Goal: Information Seeking & Learning: Learn about a topic

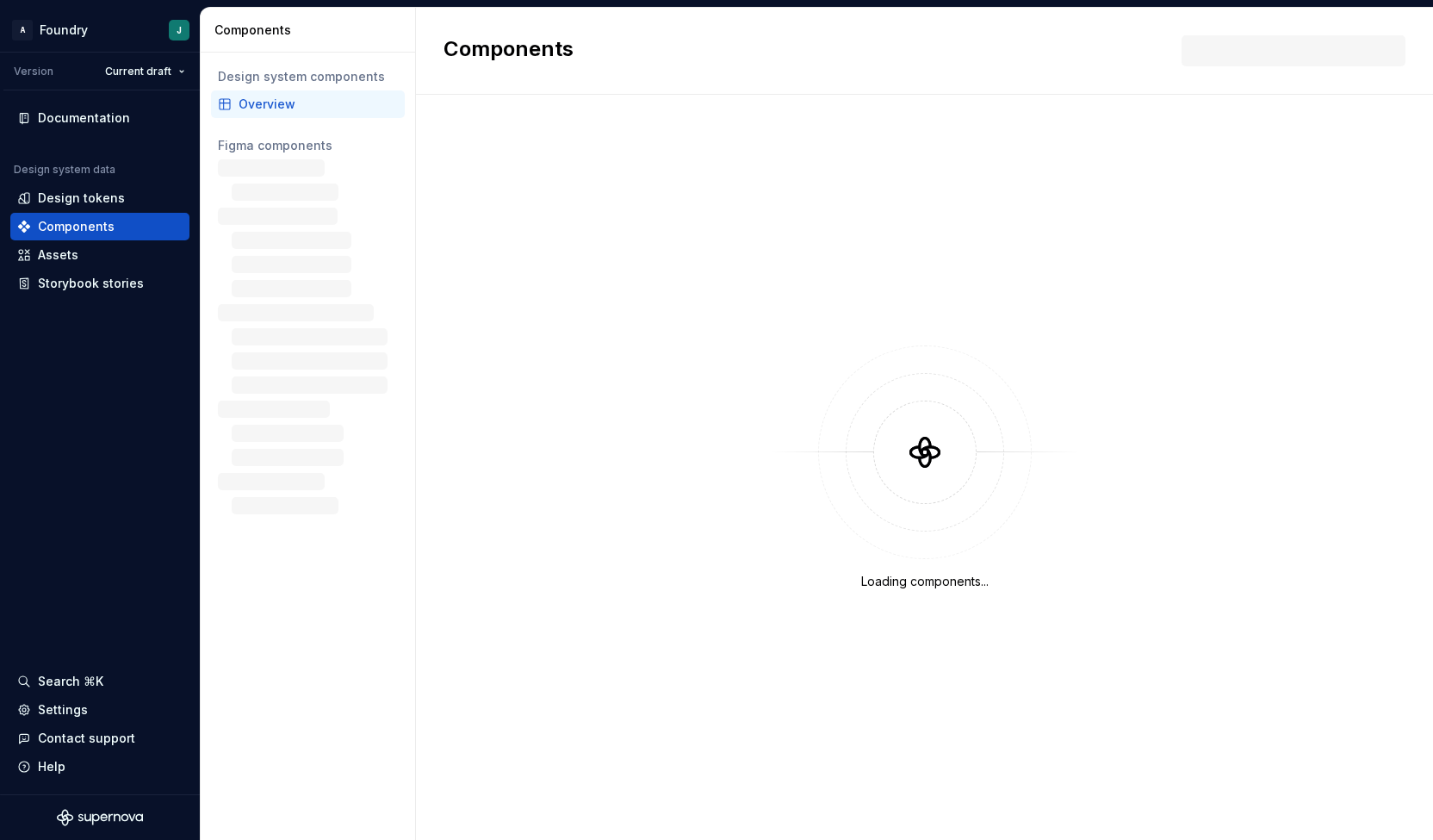
click at [247, 154] on div "Figma components" at bounding box center [307, 146] width 180 height 17
click at [230, 150] on div "Figma components" at bounding box center [307, 146] width 180 height 17
click at [301, 147] on div "Figma components" at bounding box center [307, 146] width 180 height 17
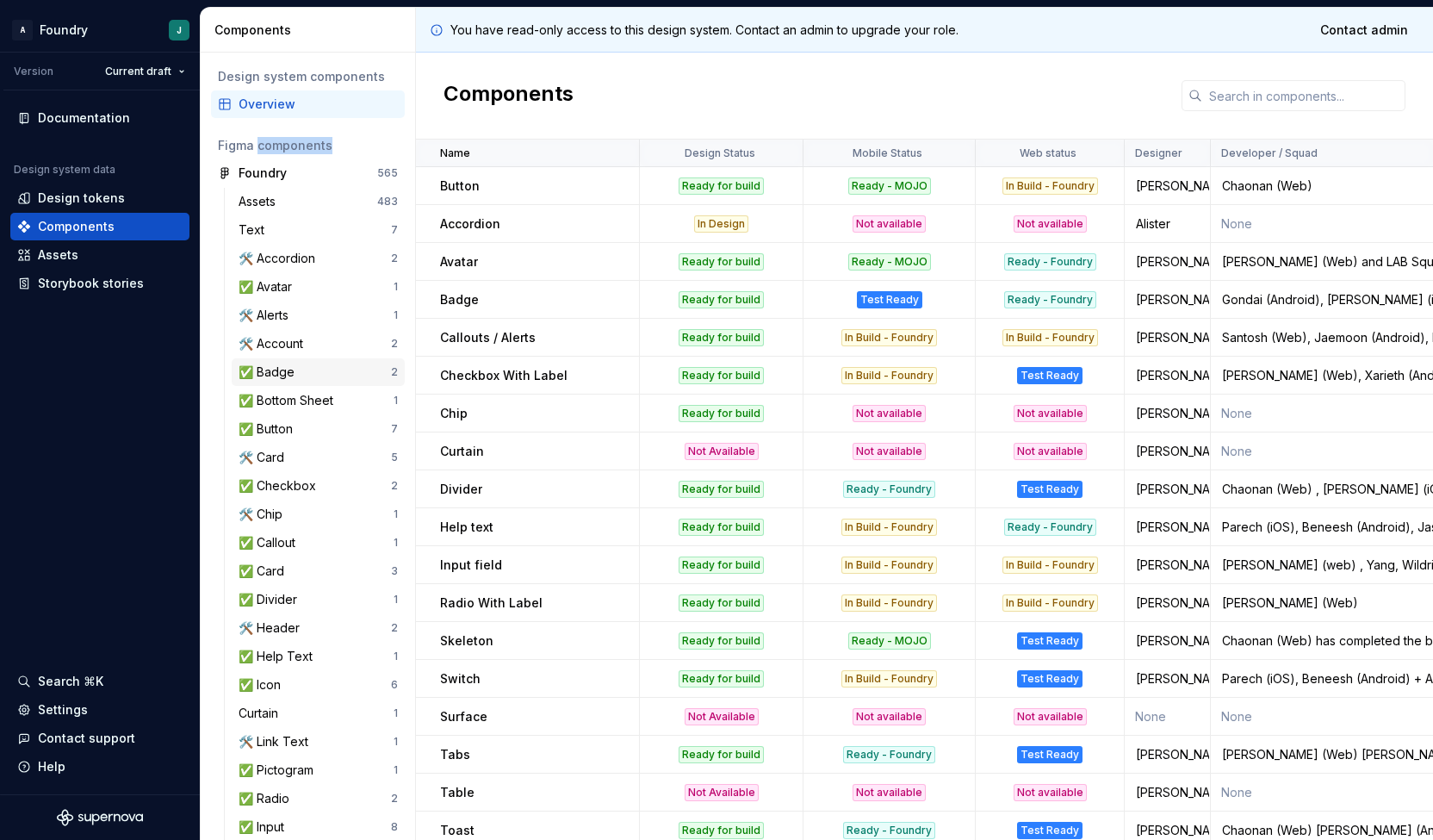
click at [317, 380] on div "✅ Badge" at bounding box center [314, 372] width 153 height 17
click at [280, 365] on div "✅ Badge" at bounding box center [269, 372] width 63 height 17
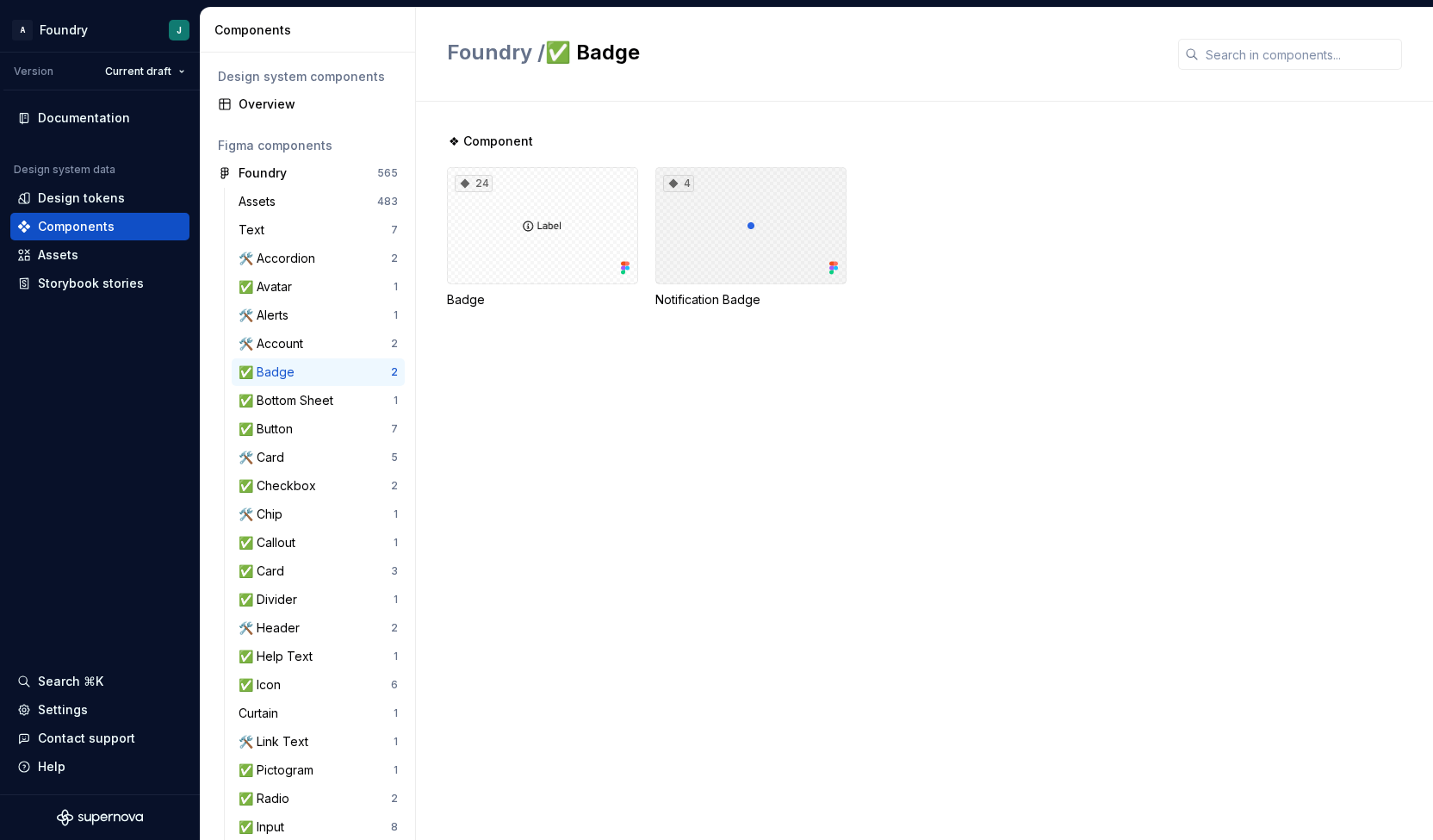
click at [715, 240] on div "4" at bounding box center [750, 226] width 191 height 117
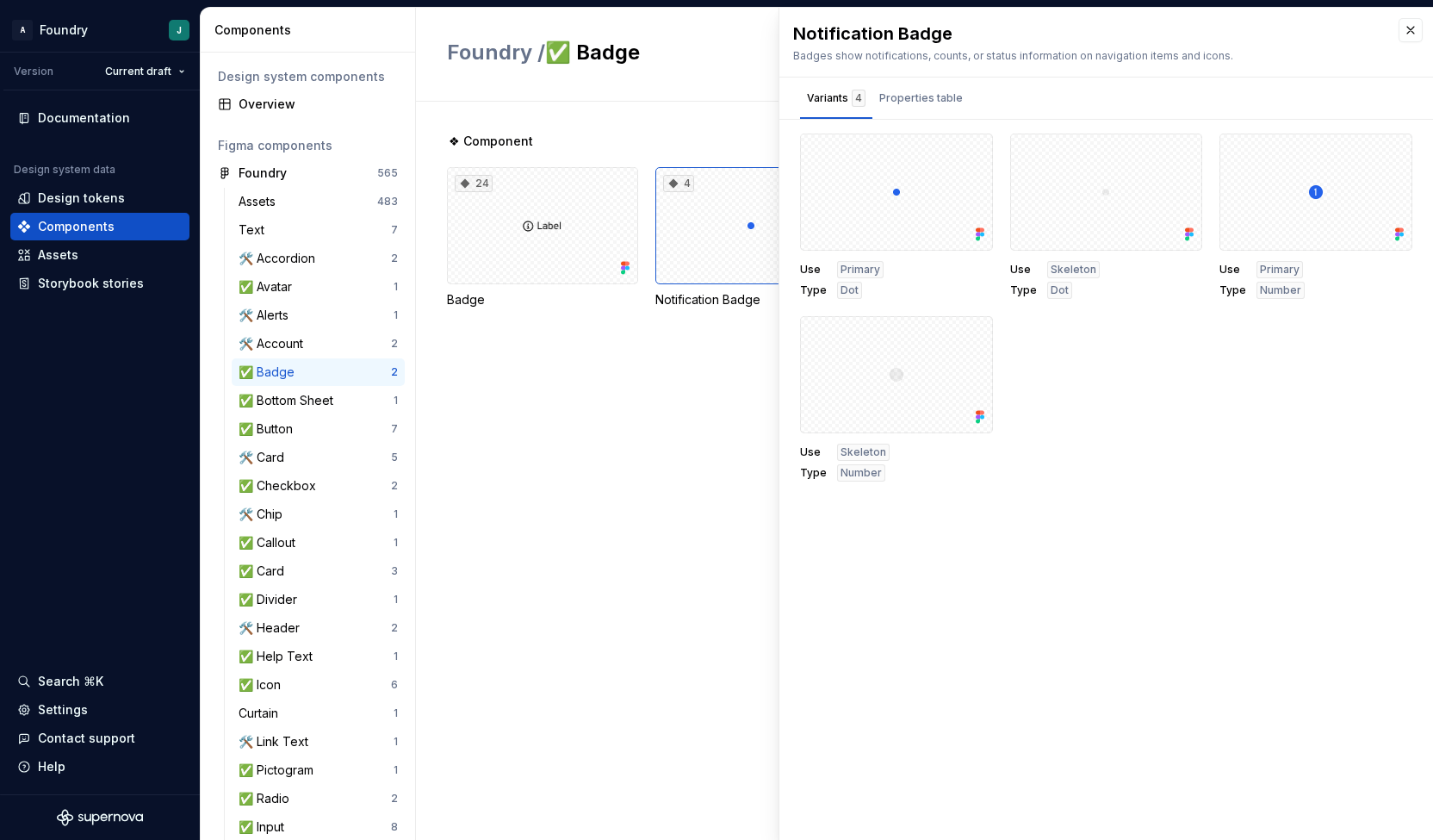
drag, startPoint x: 715, startPoint y: 240, endPoint x: 640, endPoint y: 479, distance: 250.5
click at [640, 479] on div "❖ Component 24 Badge 4 Notification Badge" at bounding box center [940, 471] width 986 height 738
click at [1409, 35] on button "button" at bounding box center [1411, 30] width 24 height 24
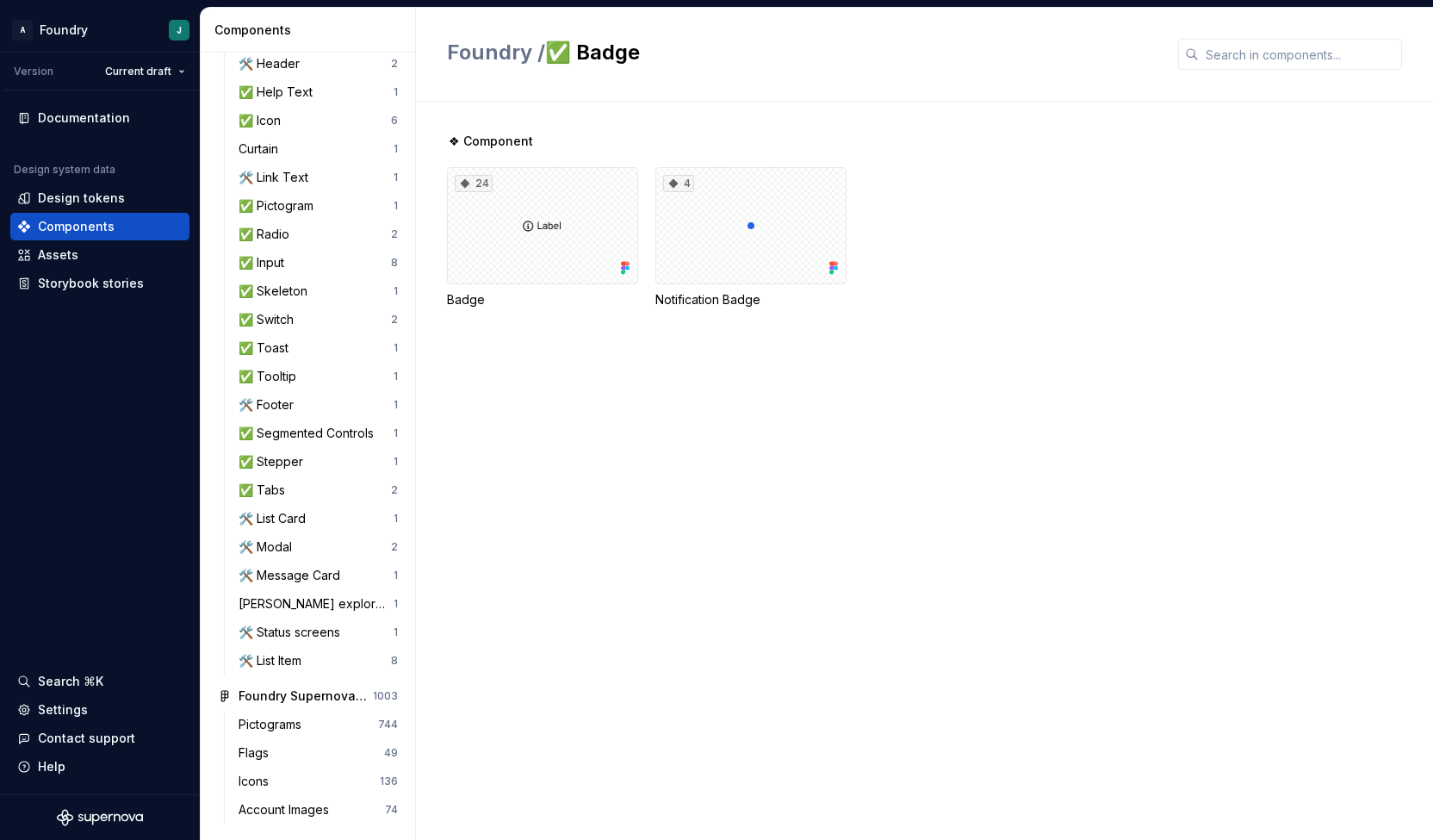
scroll to position [508, 0]
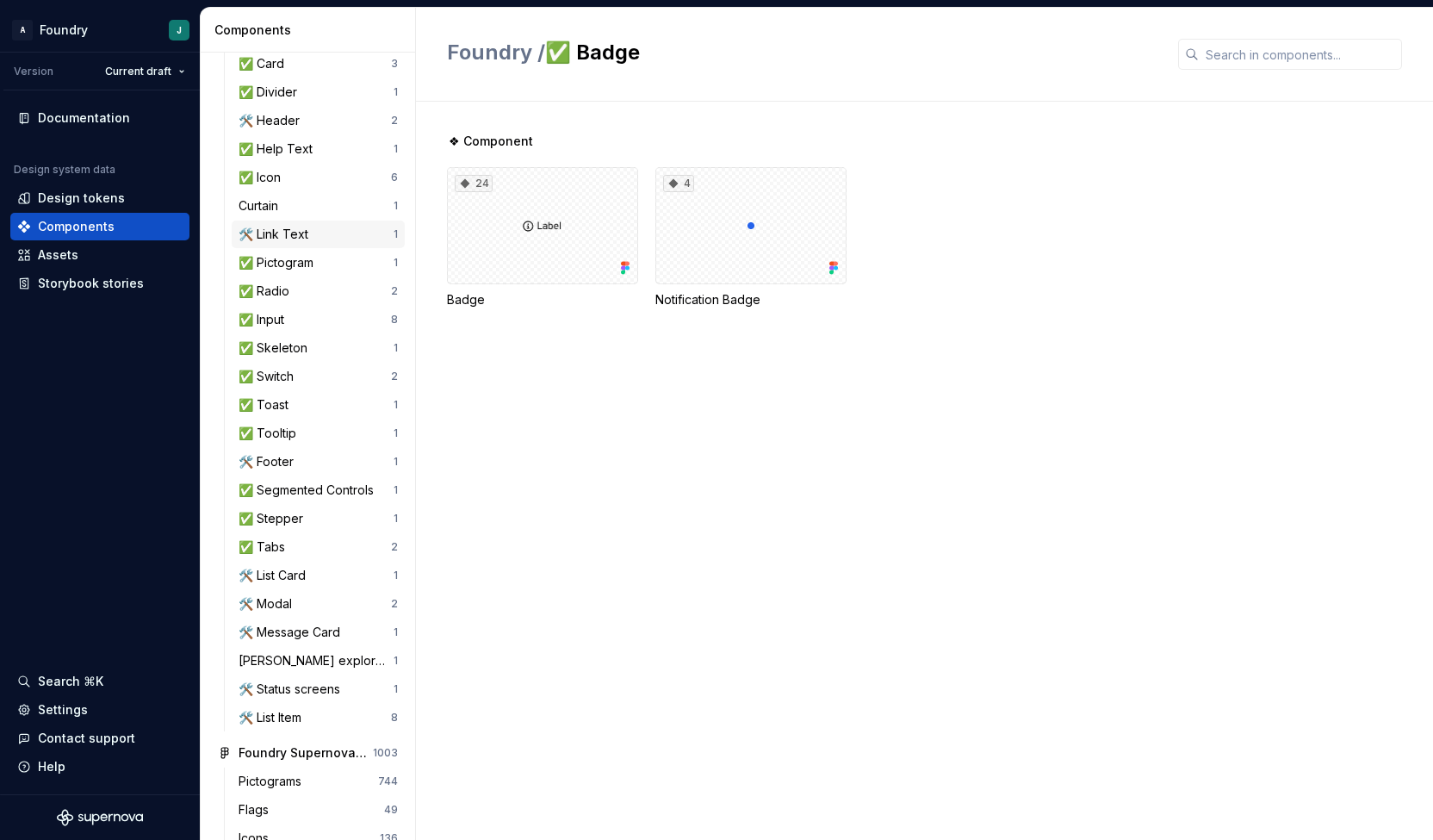
click at [305, 234] on div "🛠️ Link Text" at bounding box center [276, 234] width 77 height 17
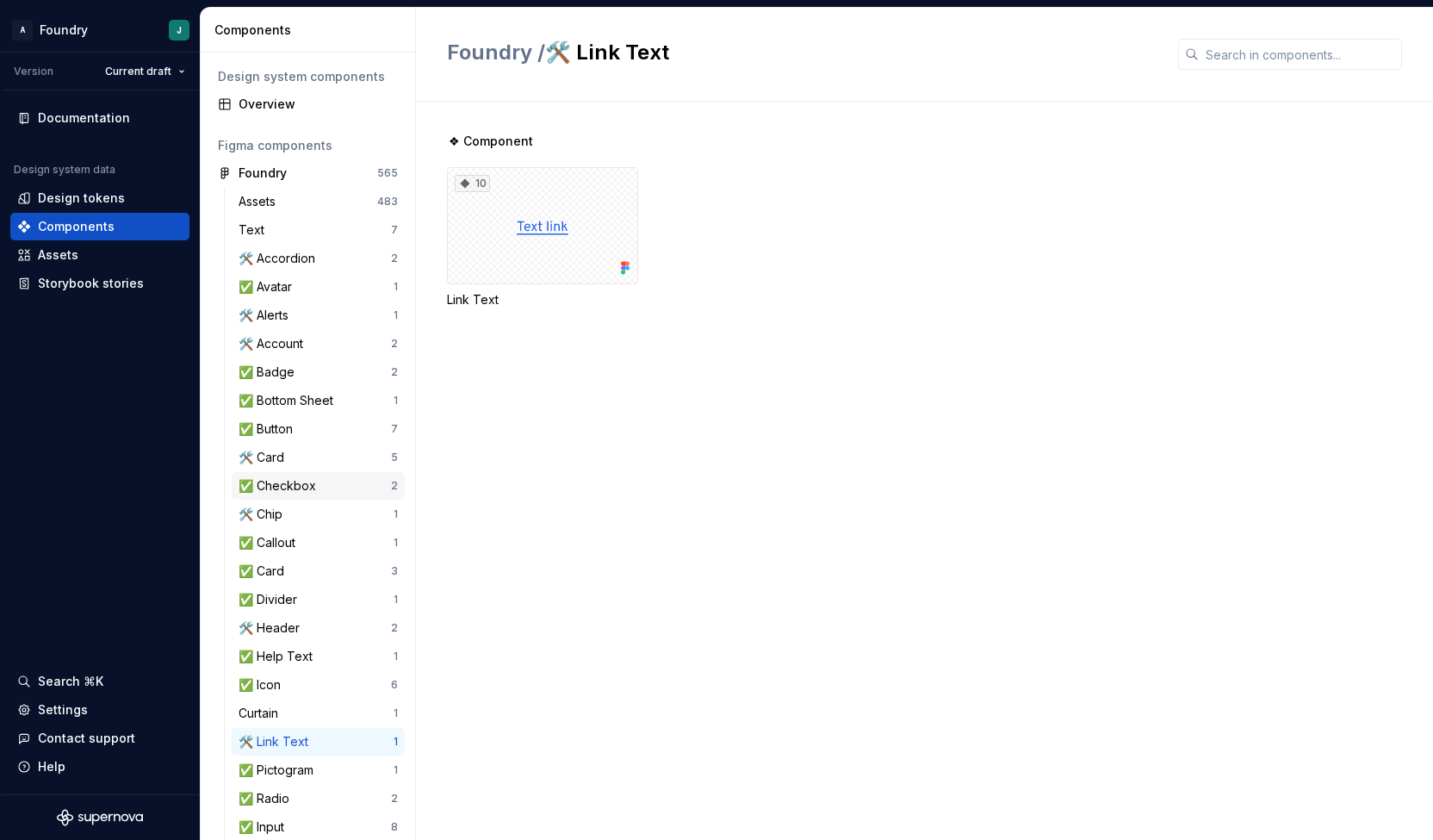
click at [293, 480] on div "✅ Checkbox" at bounding box center [281, 486] width 85 height 17
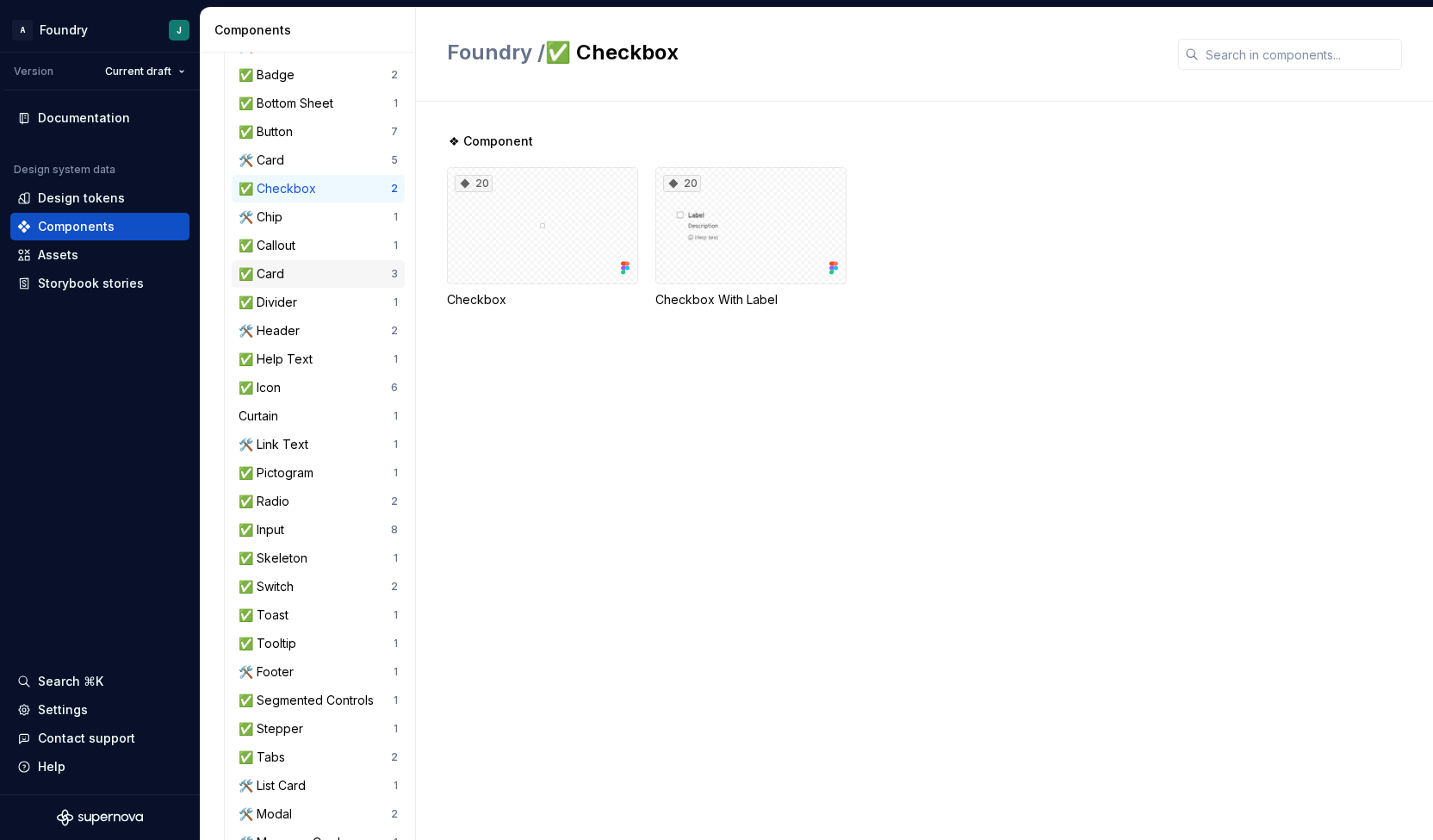
scroll to position [310, 0]
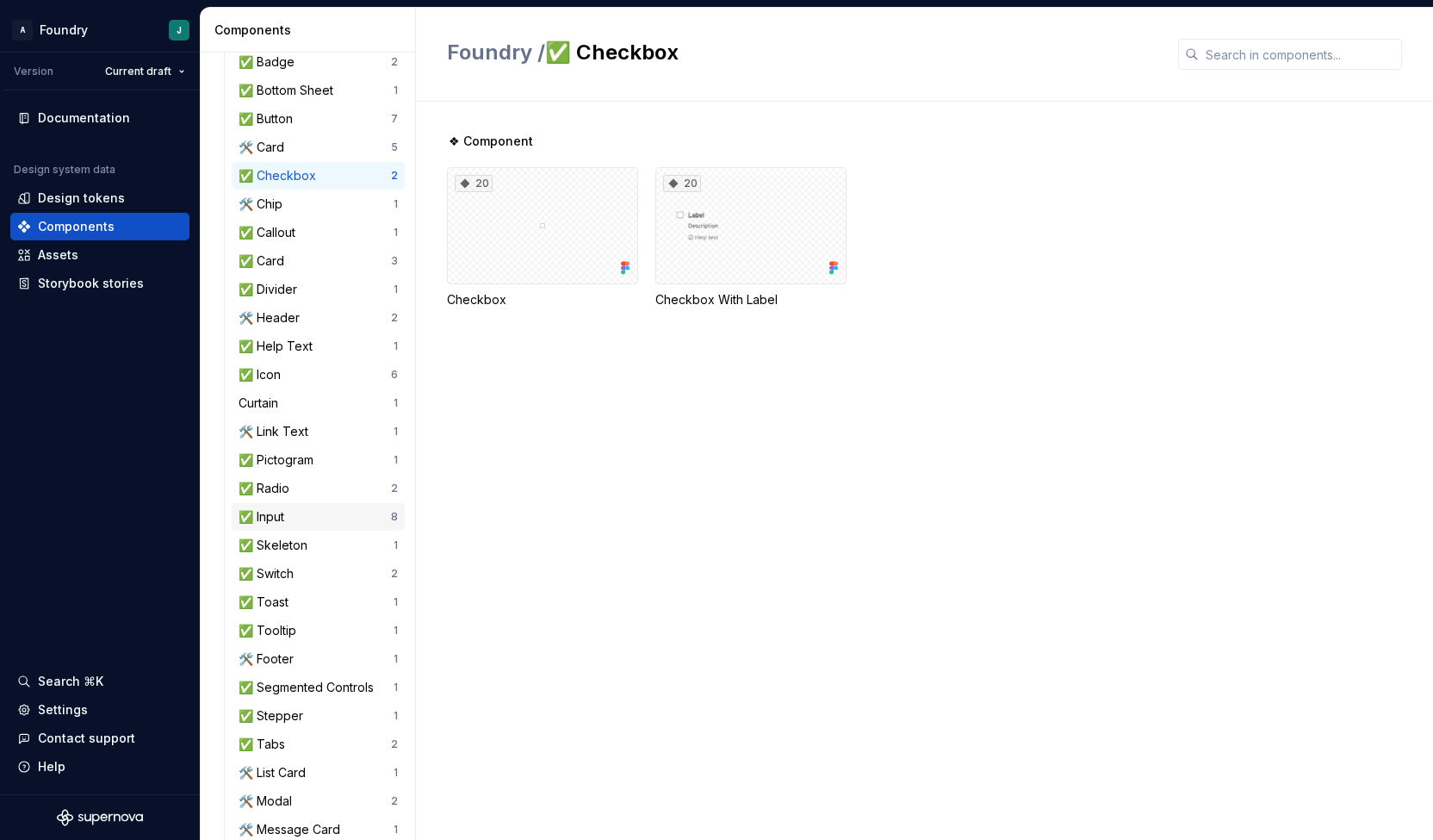
click at [319, 520] on div "✅ Input" at bounding box center [314, 517] width 153 height 17
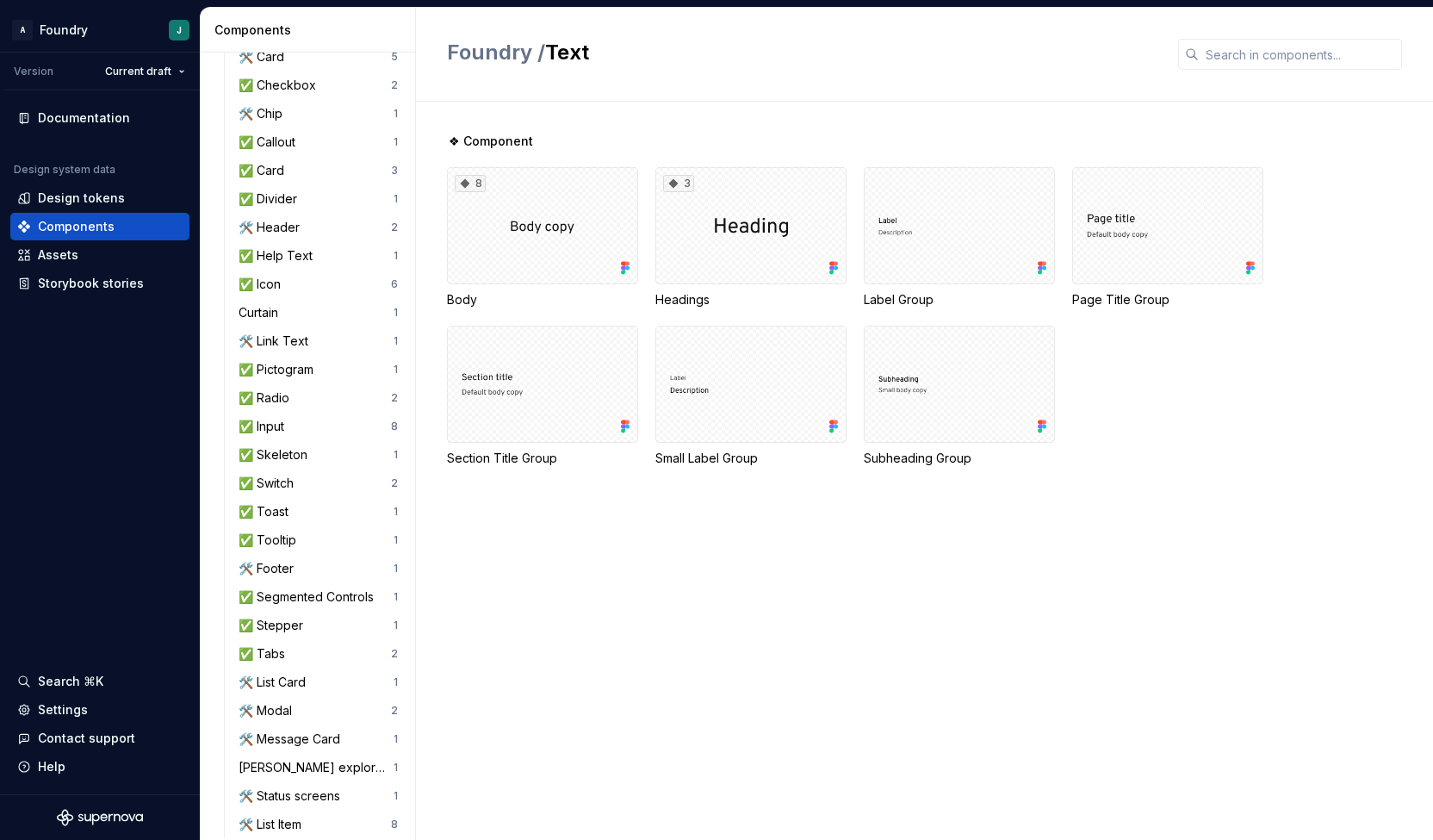
scroll to position [448, 0]
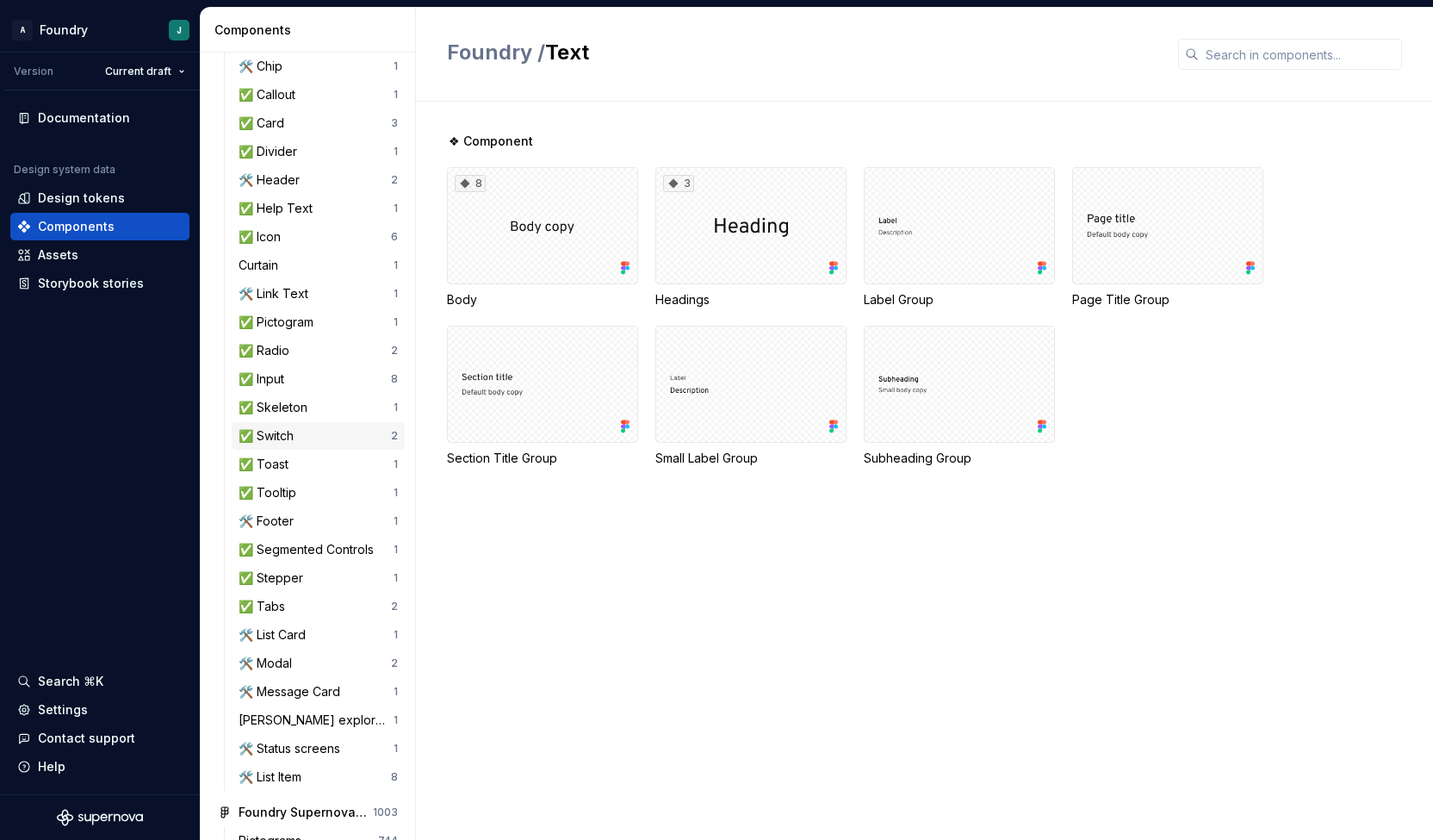
click at [315, 444] on div "✅ Switch" at bounding box center [314, 436] width 153 height 17
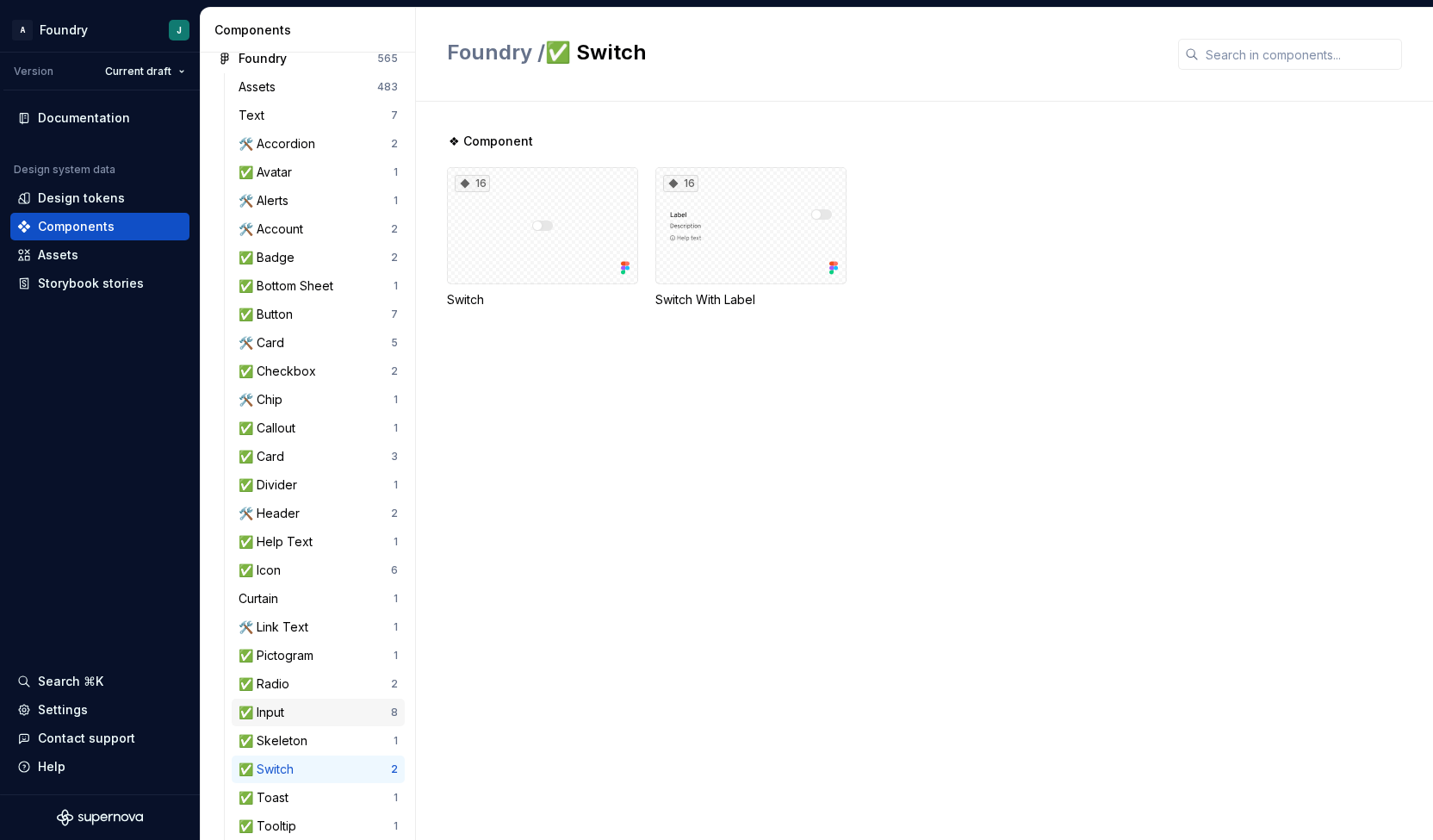
scroll to position [112, 0]
click at [293, 632] on div "🛠️ Link Text" at bounding box center [276, 629] width 77 height 17
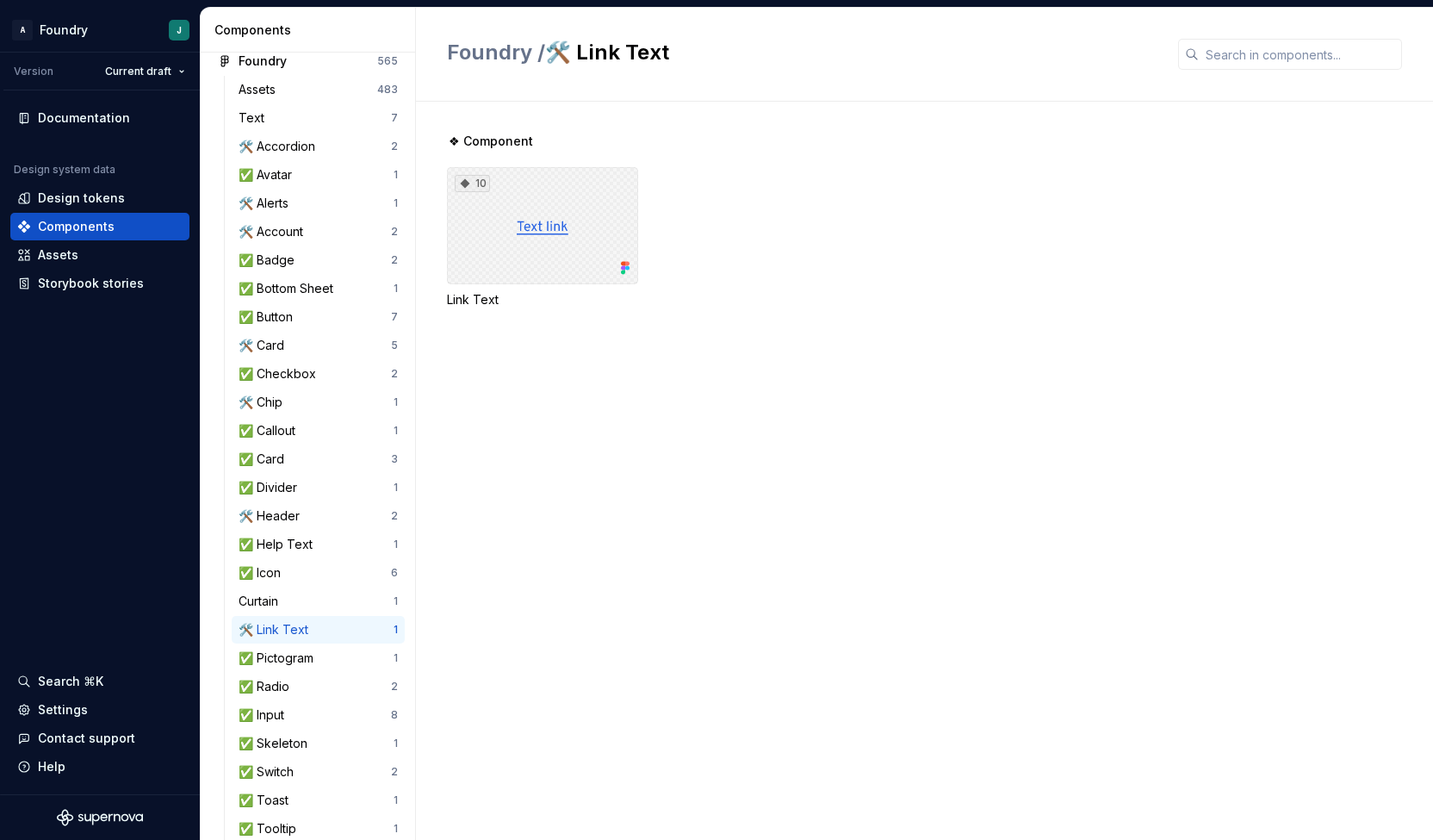
click at [534, 224] on div "10" at bounding box center [542, 226] width 191 height 117
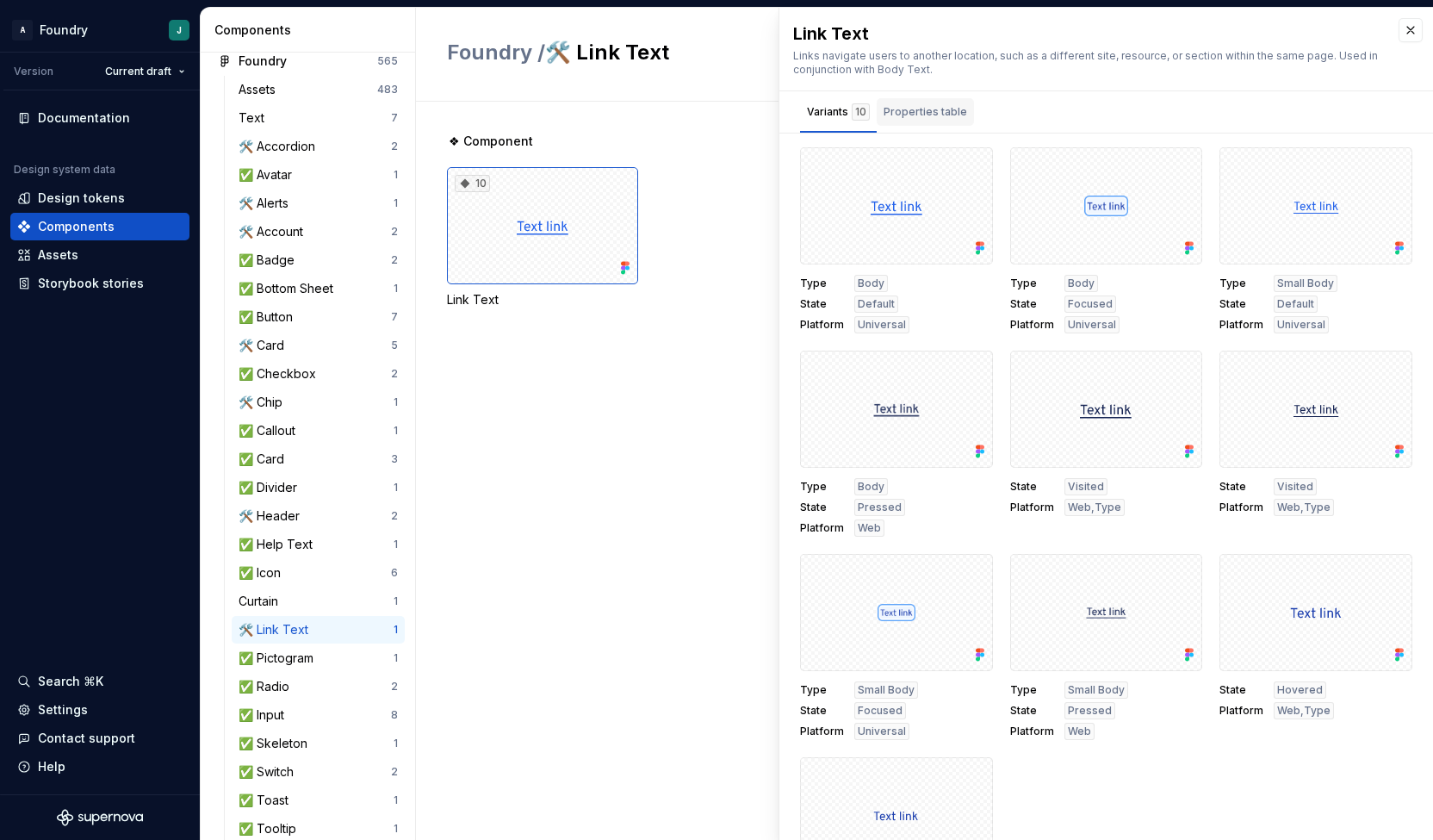
click at [921, 109] on div "Properties table" at bounding box center [925, 112] width 84 height 17
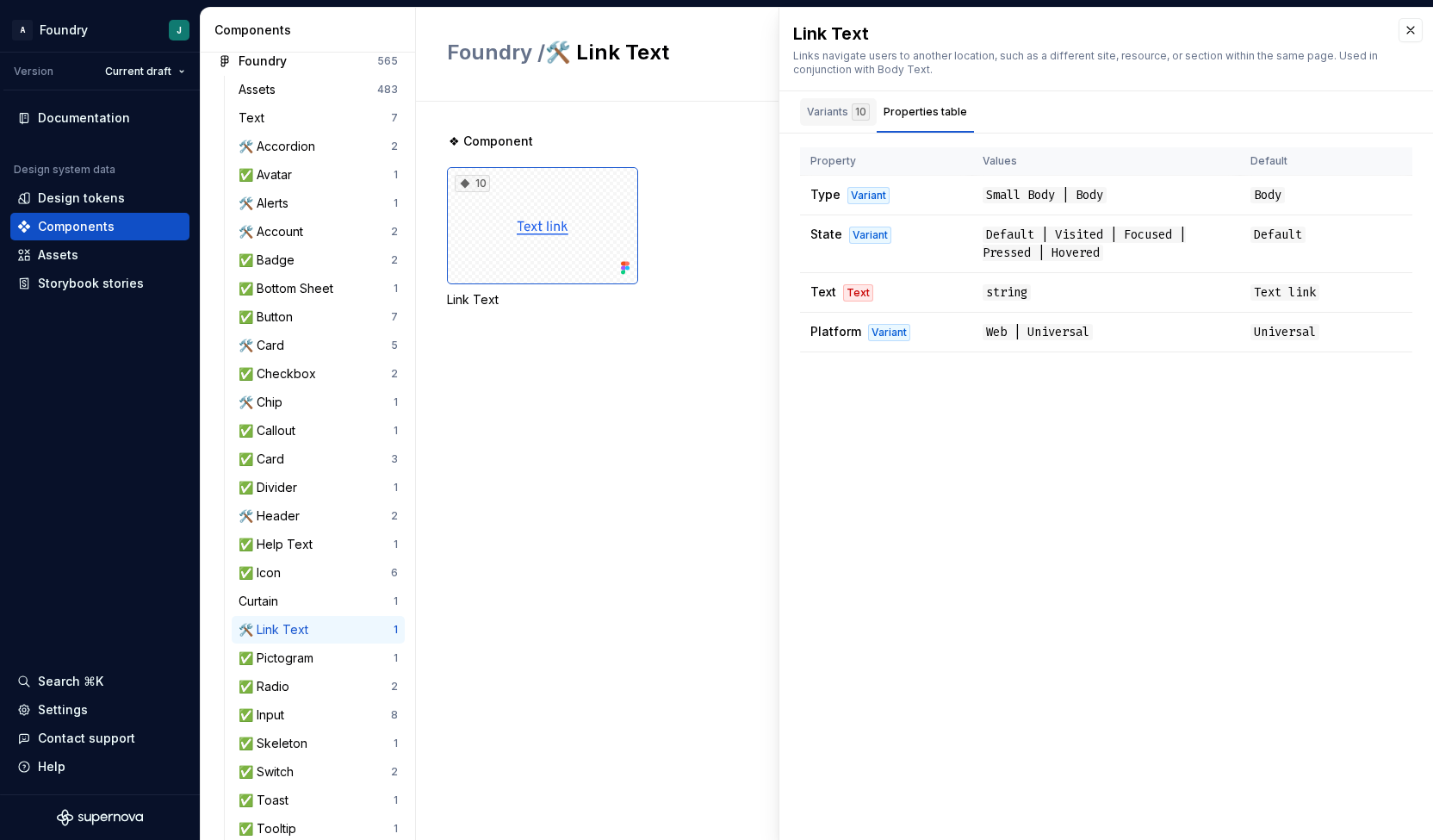
click at [834, 114] on div "Variants 10" at bounding box center [838, 112] width 63 height 17
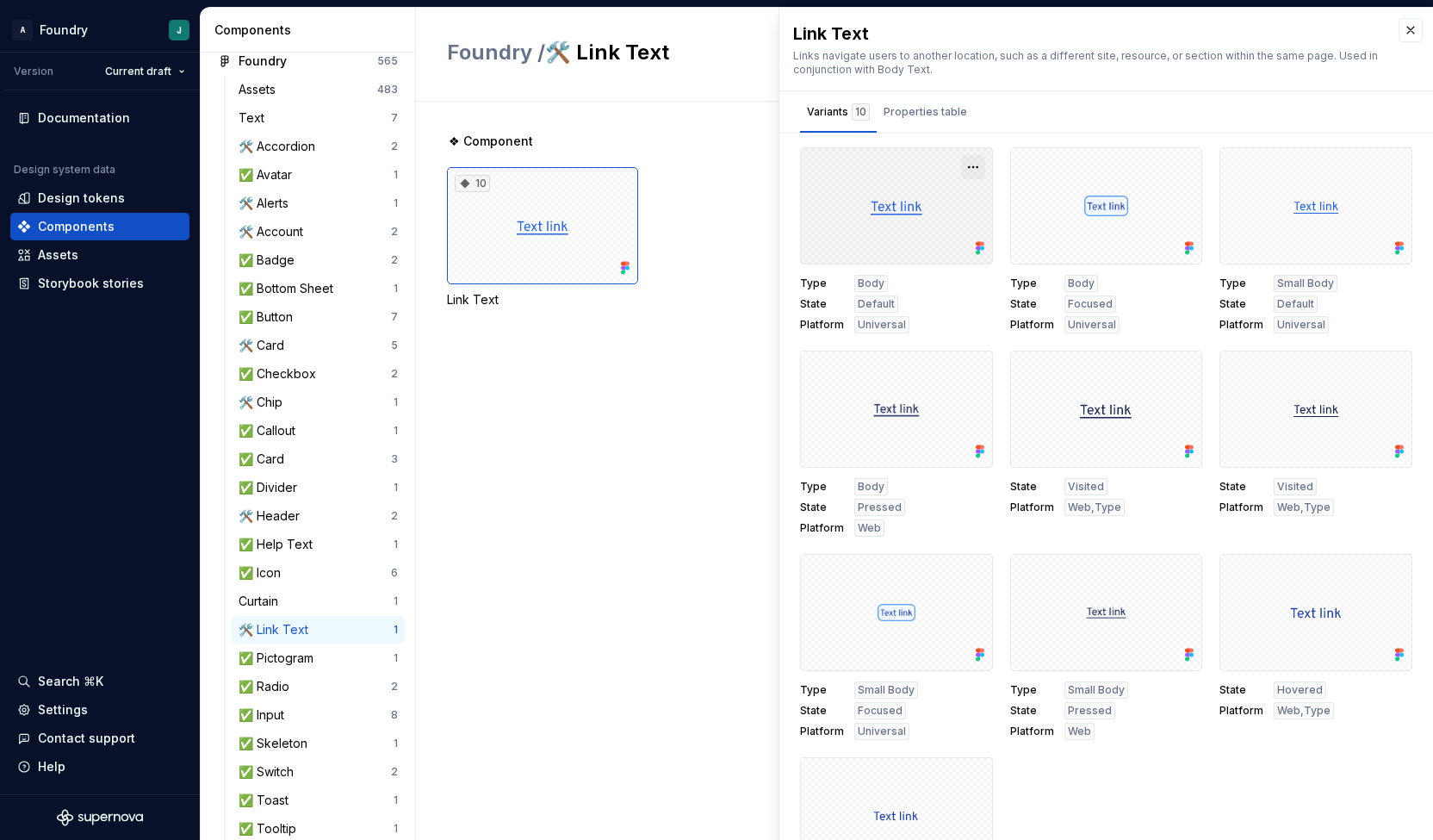
click at [961, 165] on button "button" at bounding box center [973, 167] width 24 height 24
click at [923, 193] on div "Open in [GEOGRAPHIC_DATA]" at bounding box center [909, 217] width 112 height 52
